Goal: Use online tool/utility: Utilize a website feature to perform a specific function

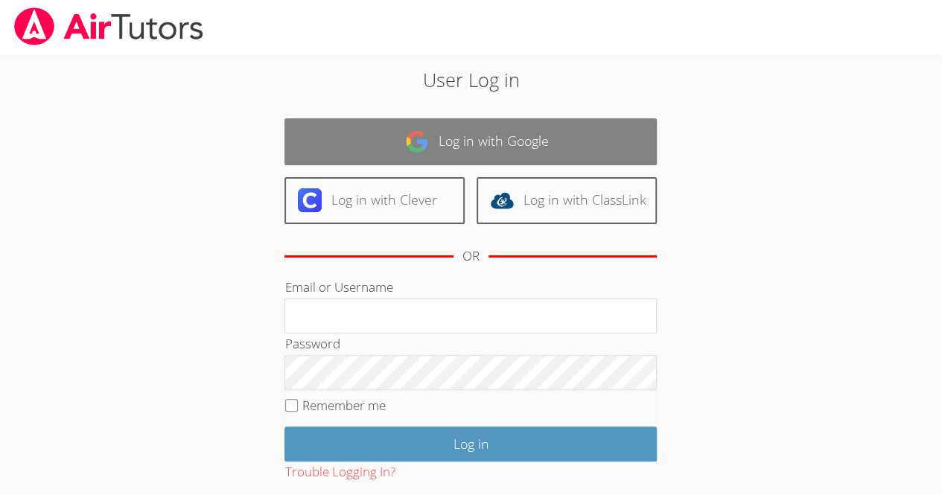
click at [371, 152] on link "Log in with Google" at bounding box center [470, 141] width 372 height 47
click at [377, 142] on link "Log in with Google" at bounding box center [470, 141] width 372 height 47
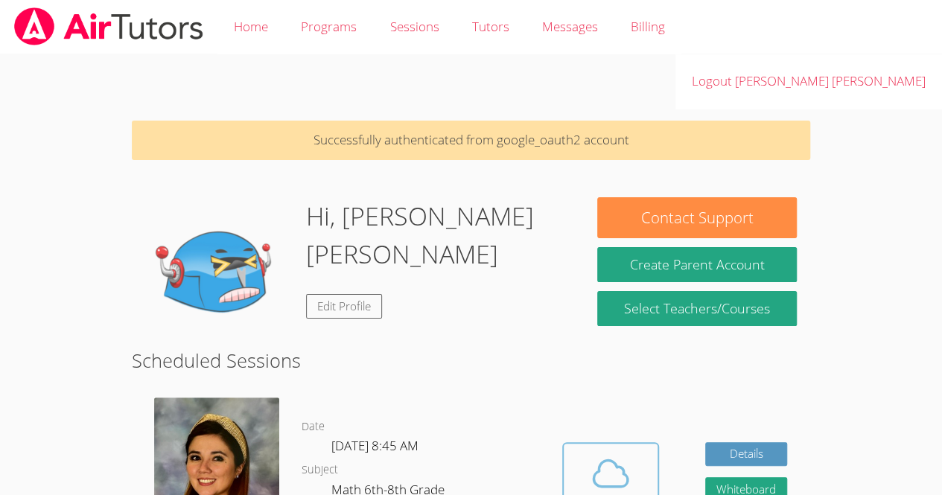
click at [612, 453] on icon at bounding box center [611, 474] width 42 height 42
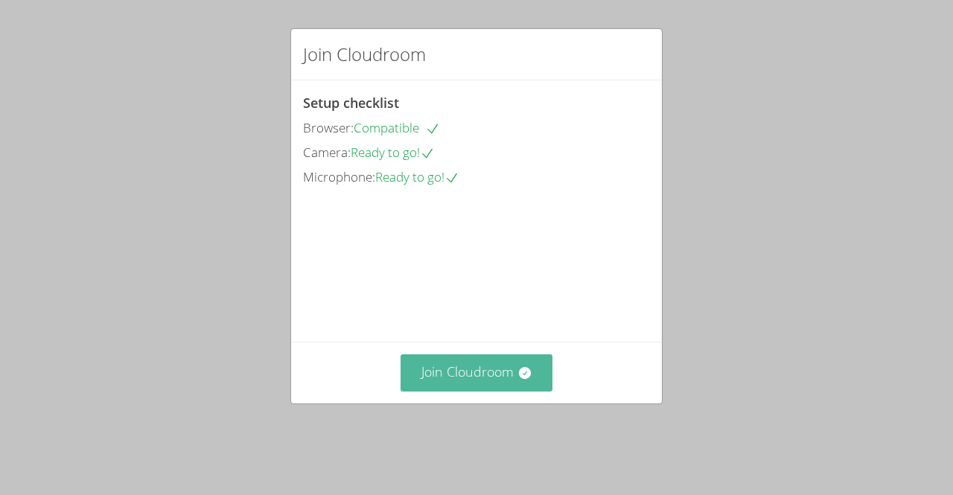
click at [494, 380] on button "Join Cloudroom" at bounding box center [476, 372] width 153 height 36
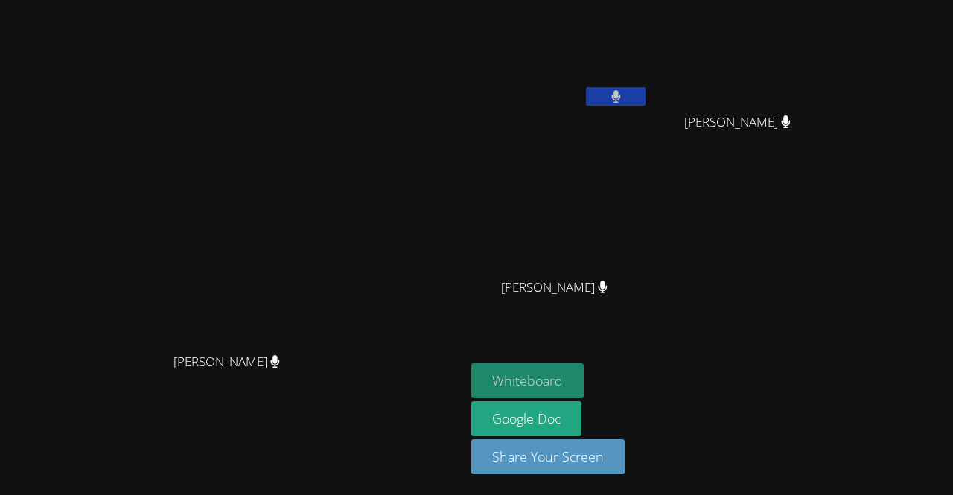
click at [584, 380] on button "Whiteboard" at bounding box center [527, 380] width 112 height 35
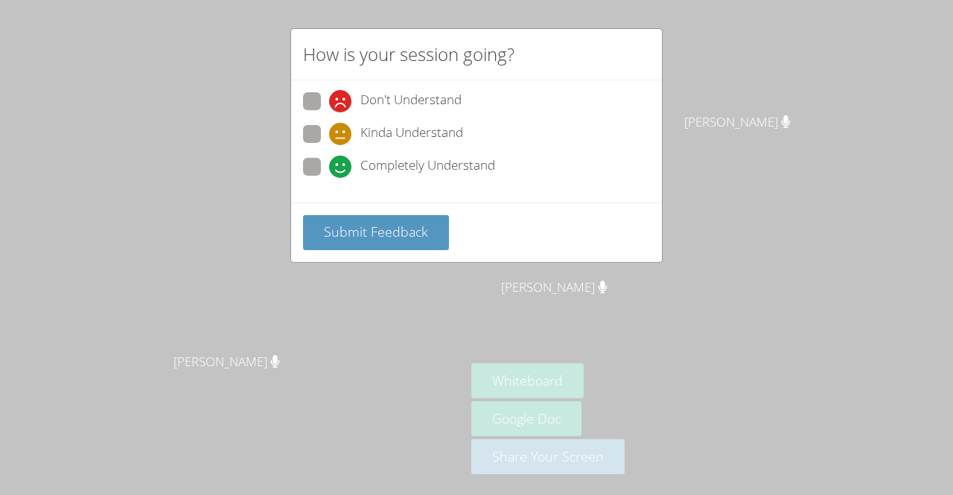
click at [329, 178] on span at bounding box center [329, 178] width 0 height 0
click at [329, 168] on input "Completely Understand" at bounding box center [335, 164] width 13 height 13
radio input "true"
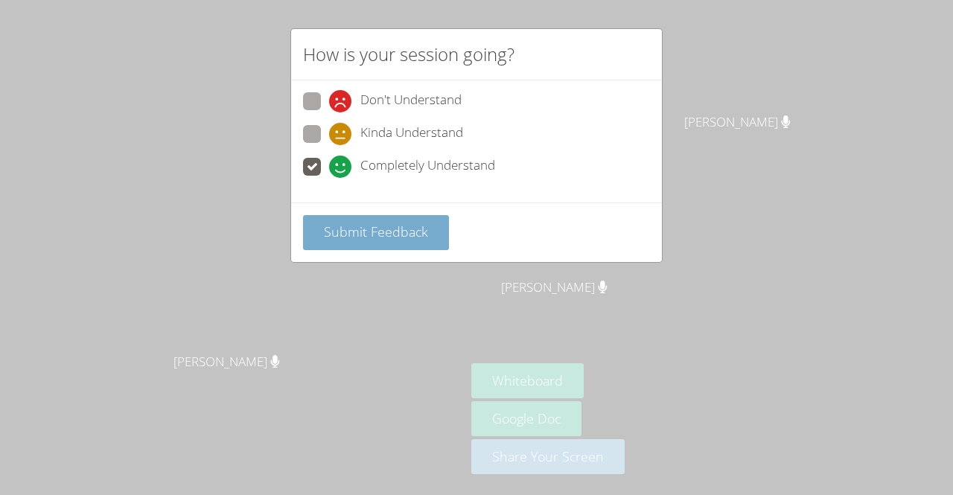
click at [391, 226] on span "Submit Feedback" at bounding box center [376, 232] width 104 height 18
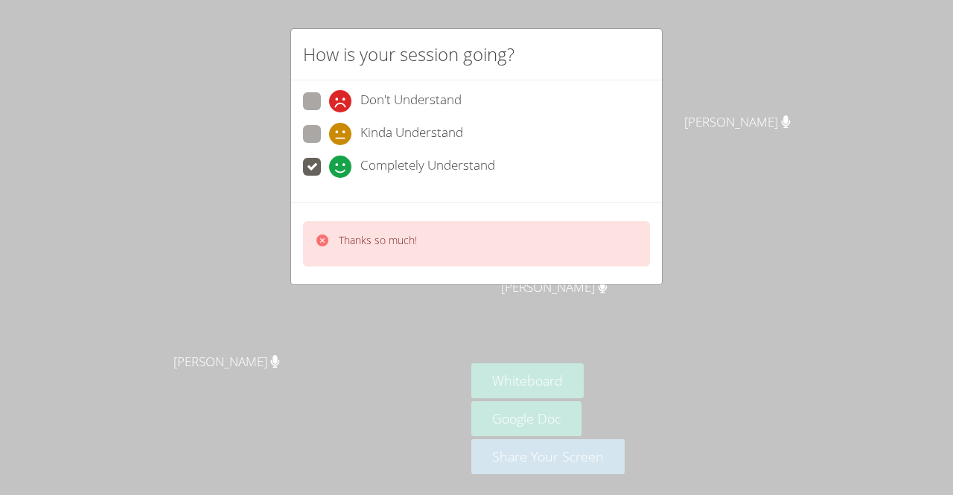
click at [575, 243] on div "Thanks so much!" at bounding box center [476, 243] width 347 height 45
click at [594, 234] on div "Thanks so much!" at bounding box center [476, 243] width 347 height 45
